Goal: Information Seeking & Learning: Learn about a topic

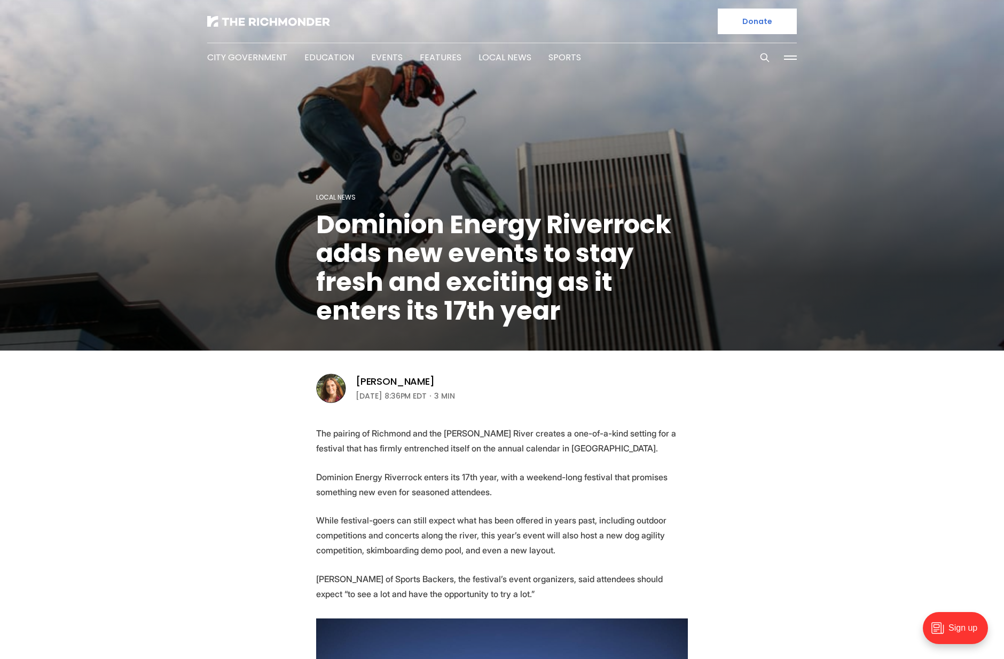
click at [329, 390] on img at bounding box center [331, 389] width 30 height 30
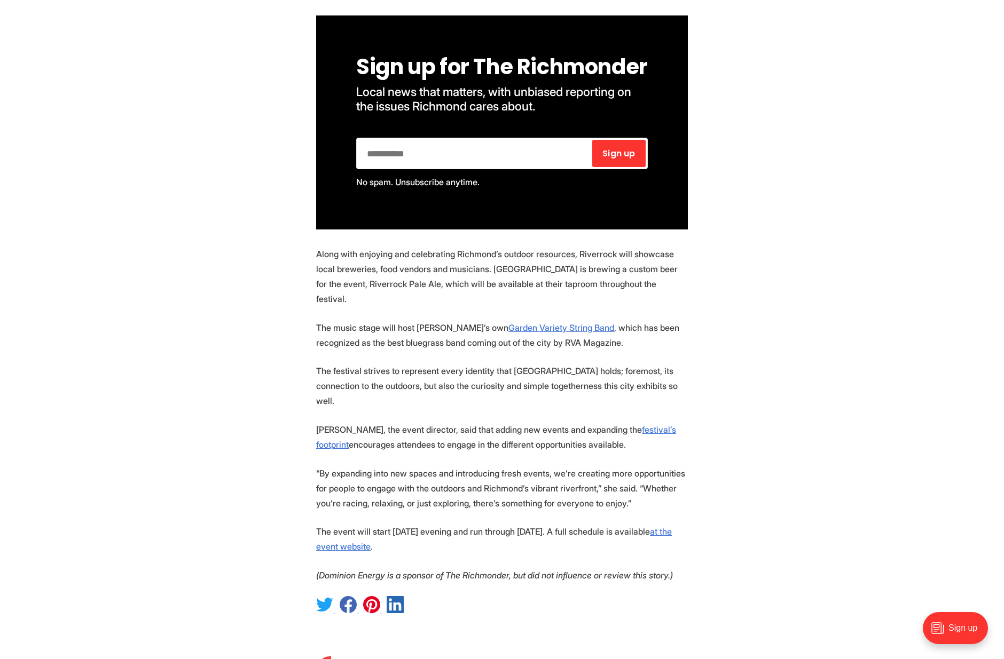
scroll to position [1441, 0]
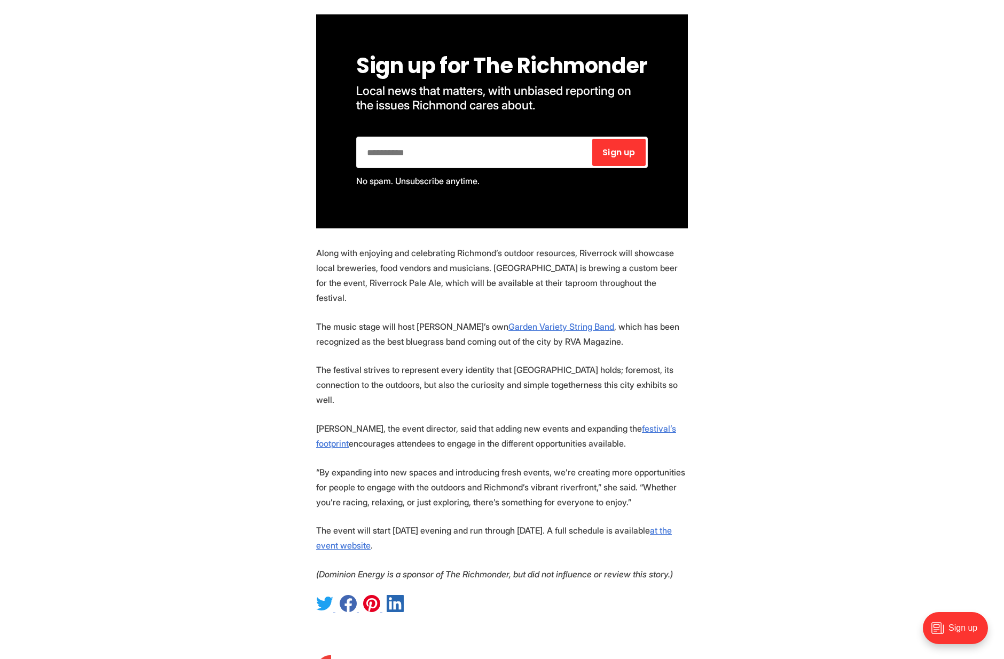
drag, startPoint x: 703, startPoint y: 250, endPoint x: 657, endPoint y: 267, distance: 48.8
click at [657, 267] on p "Along with enjoying and celebrating Richmond’s outdoor resources, Riverrock wil…" at bounding box center [502, 276] width 372 height 60
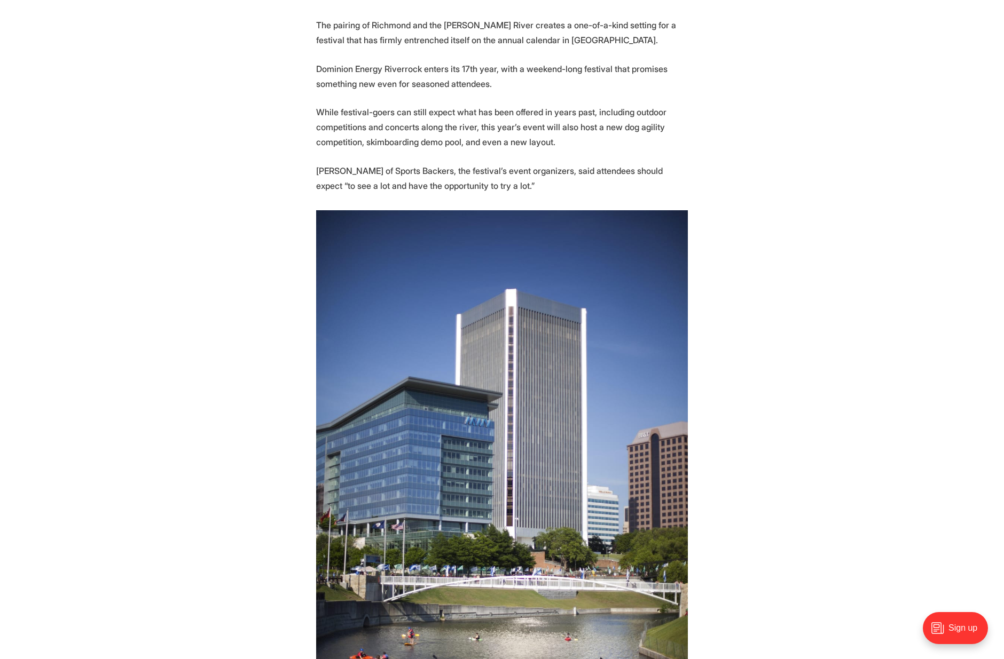
scroll to position [267, 0]
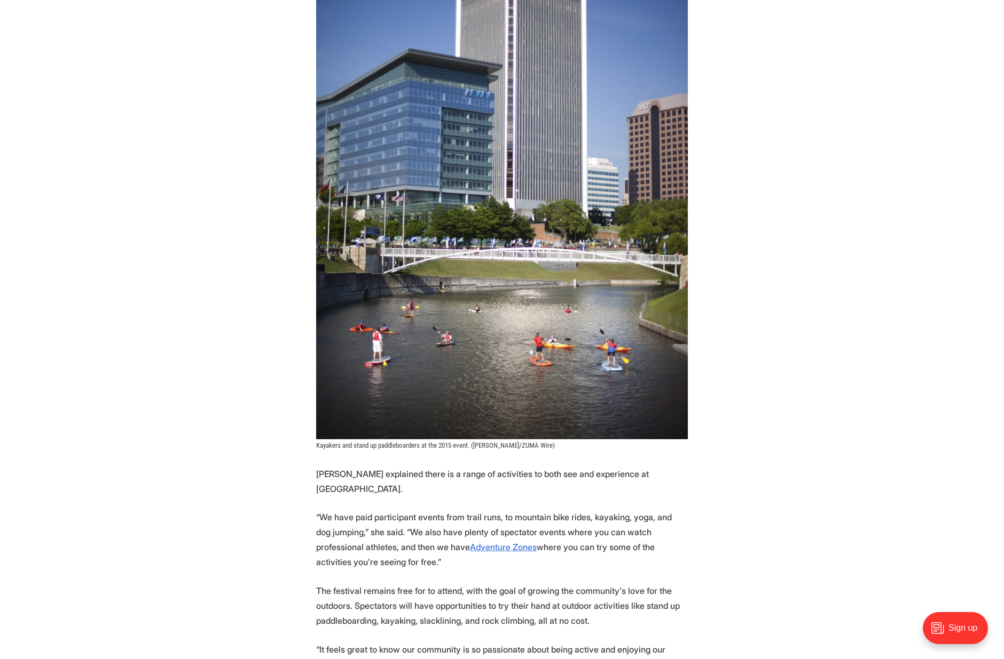
scroll to position [801, 0]
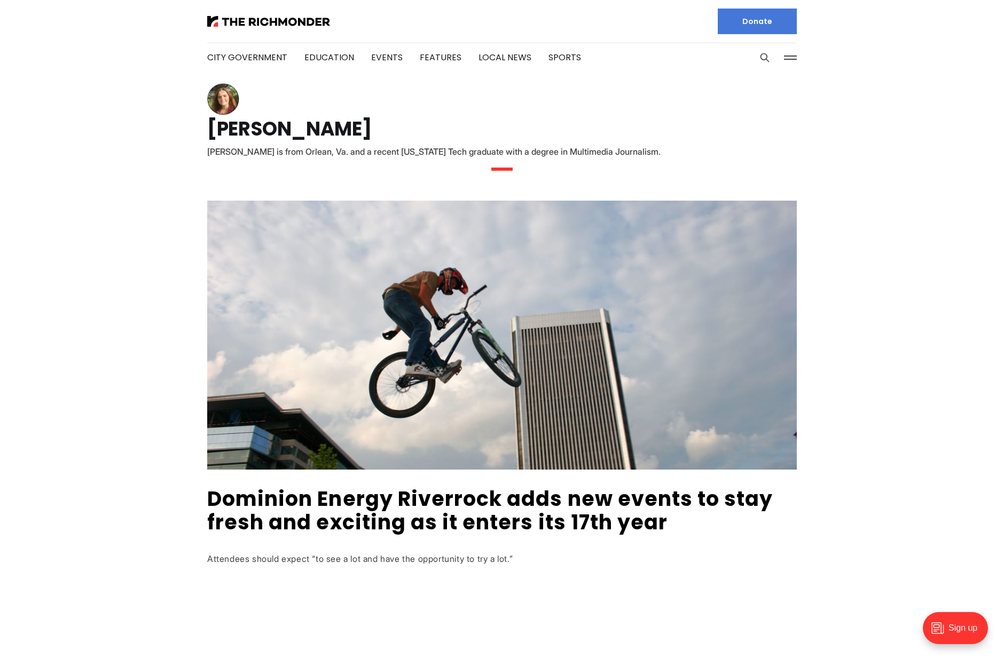
click at [226, 102] on img at bounding box center [223, 99] width 32 height 32
